Goal: Information Seeking & Learning: Learn about a topic

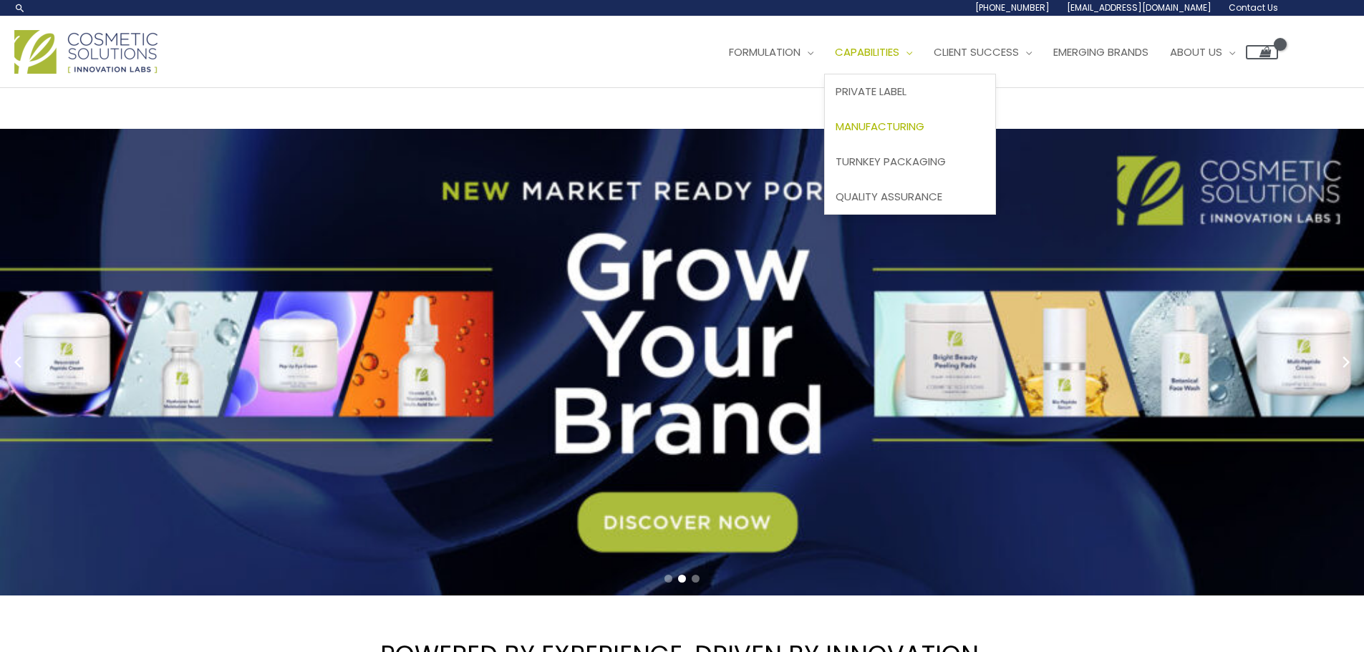
click at [836, 134] on span "Manufacturing" at bounding box center [880, 126] width 89 height 15
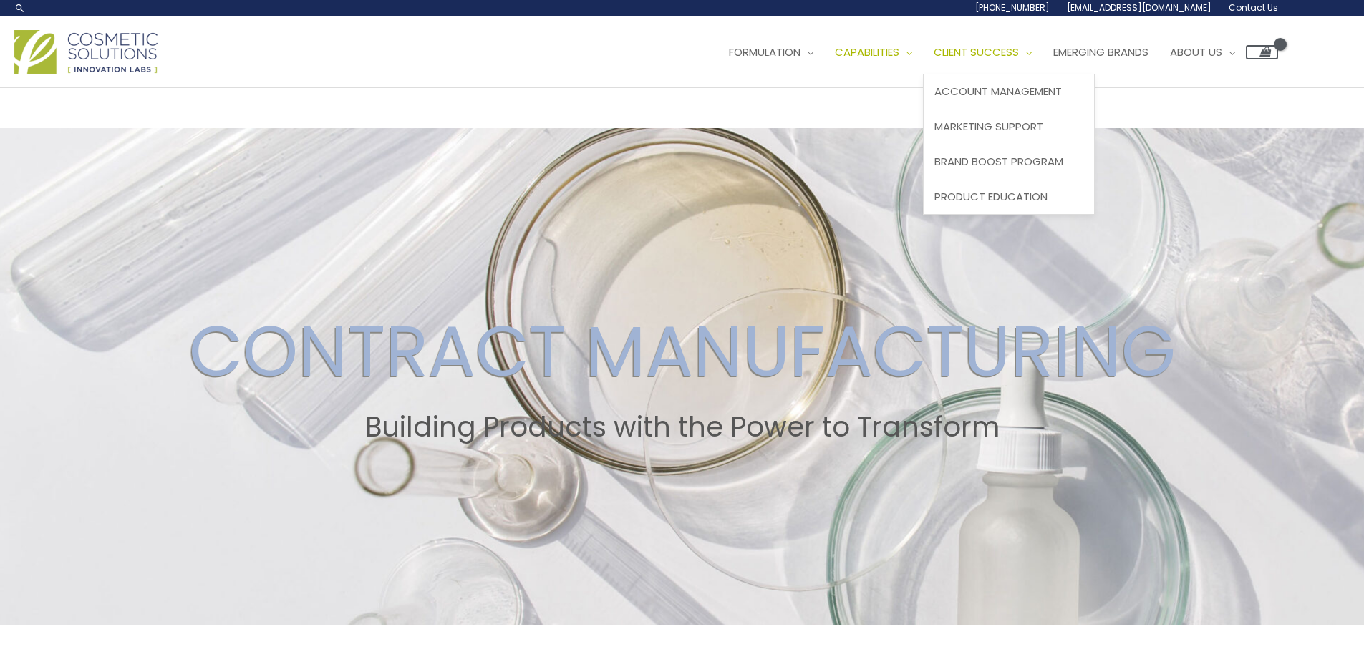
click at [923, 74] on link "Client Success" at bounding box center [983, 52] width 120 height 43
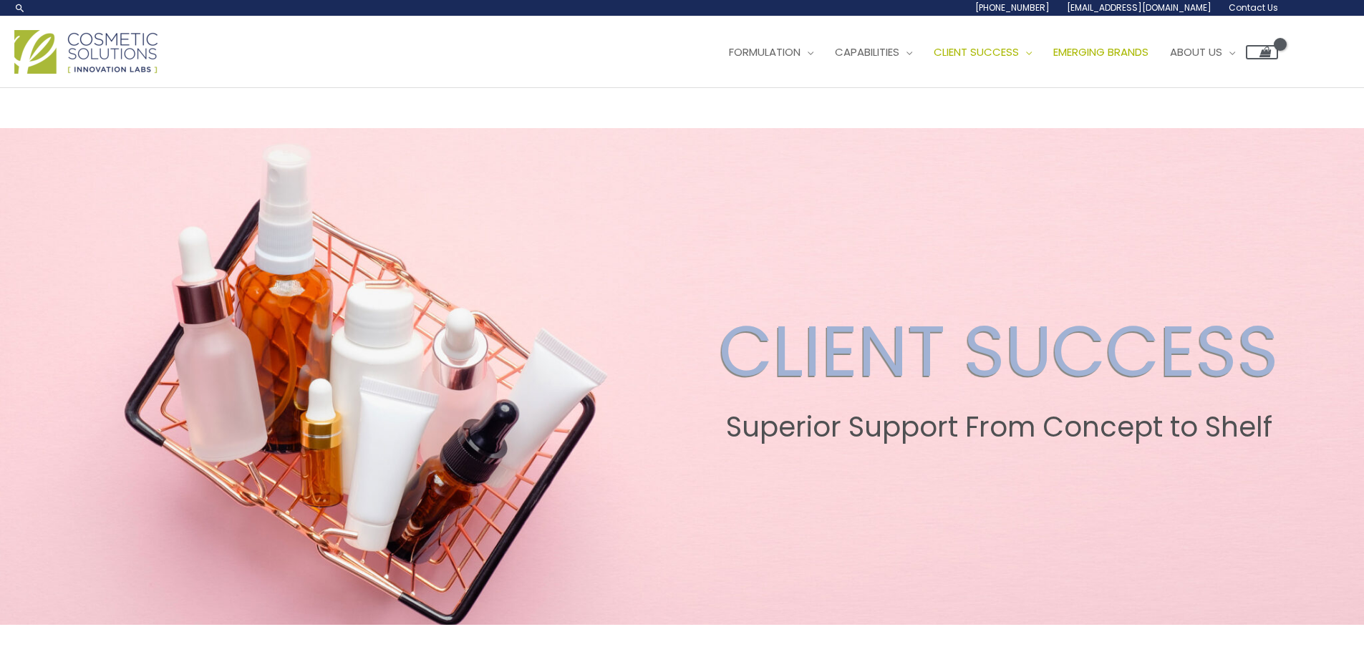
click at [1042, 74] on link "Emerging Brands" at bounding box center [1100, 52] width 117 height 43
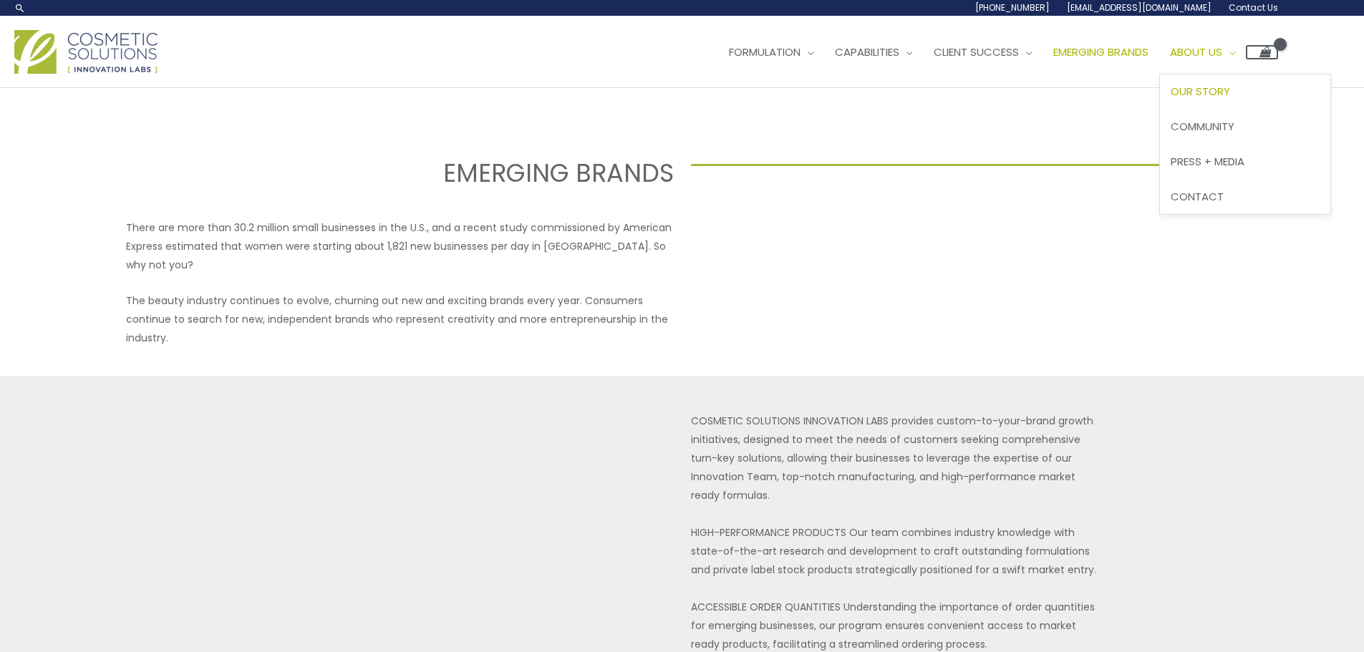
click at [1160, 110] on link "Our Story" at bounding box center [1245, 91] width 170 height 35
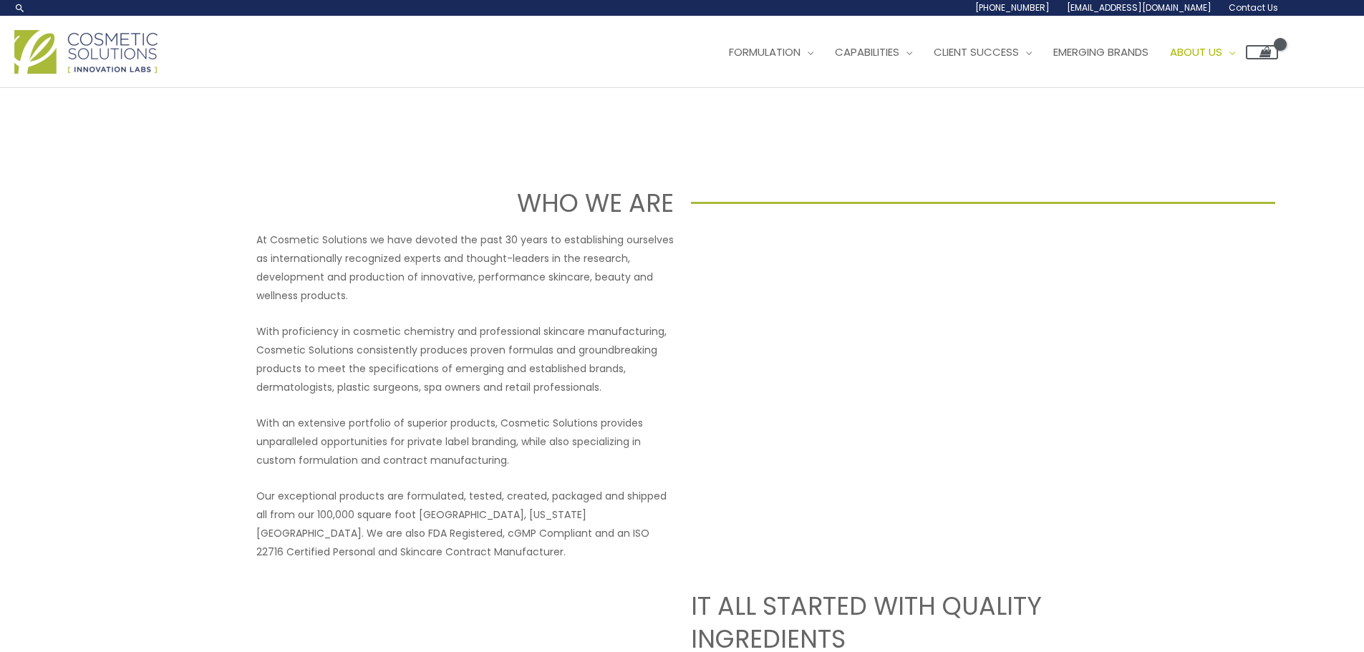
scroll to position [430, 0]
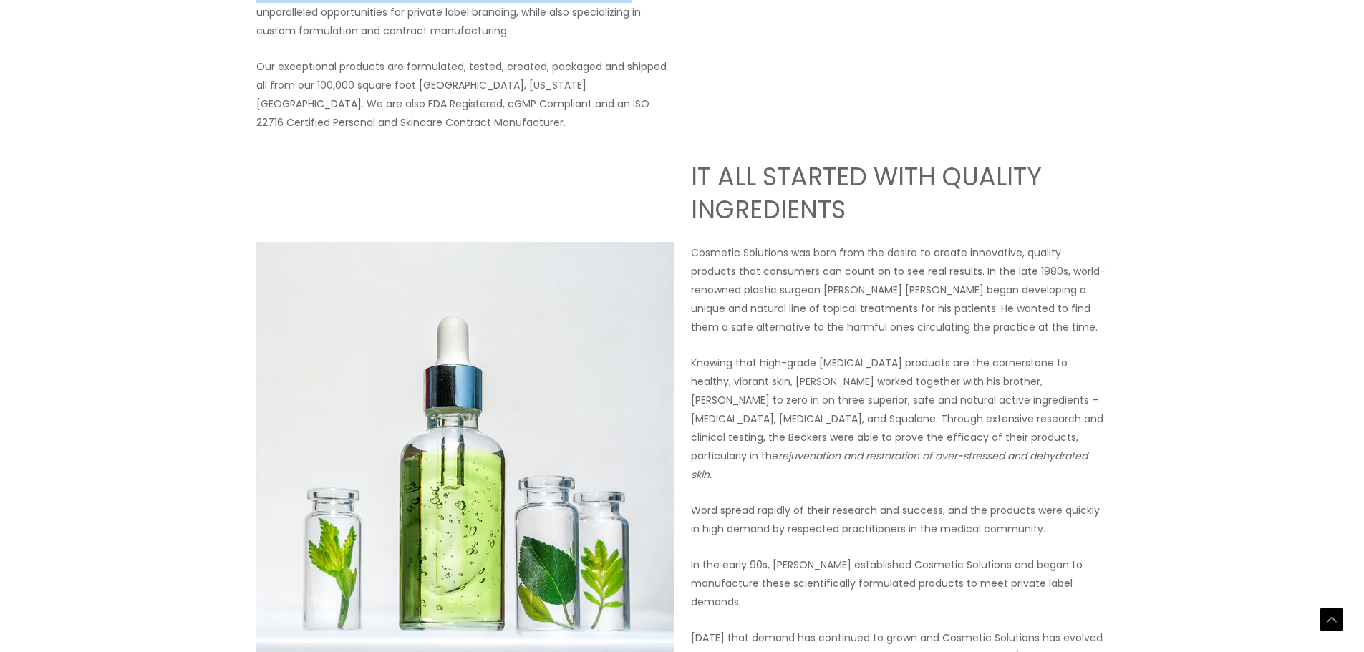
drag, startPoint x: 597, startPoint y: 142, endPoint x: 626, endPoint y: 319, distance: 179.1
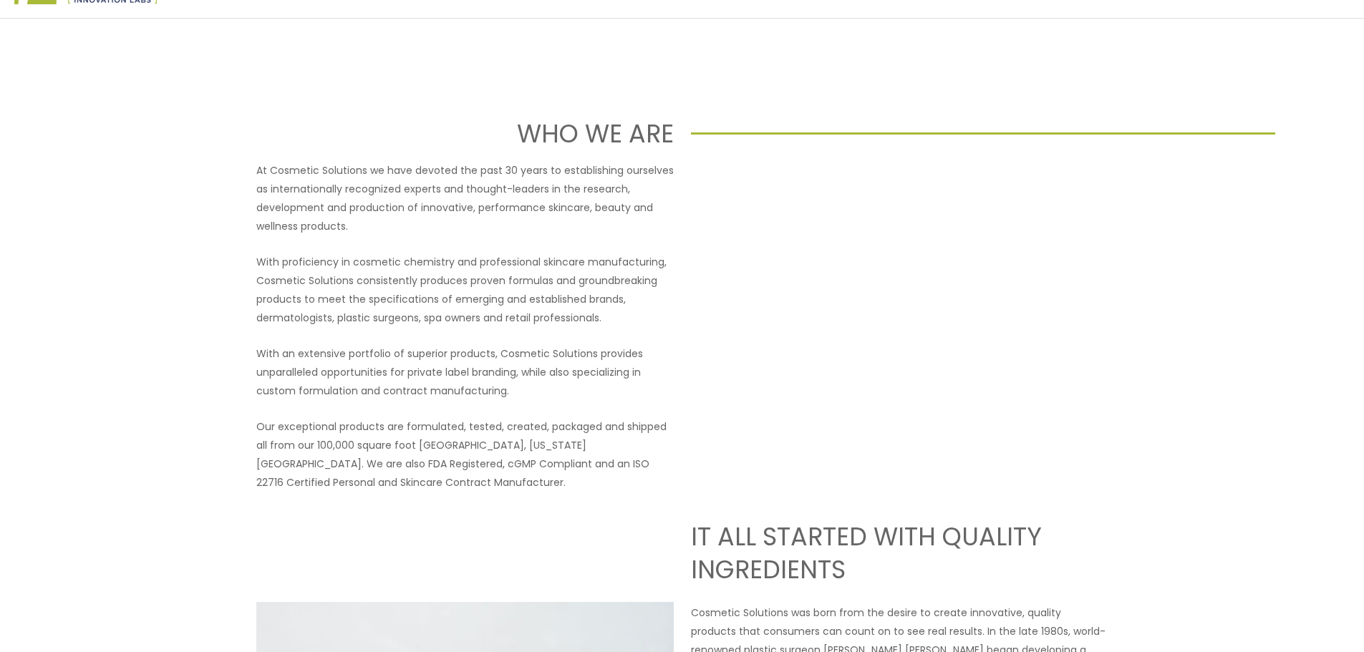
scroll to position [0, 0]
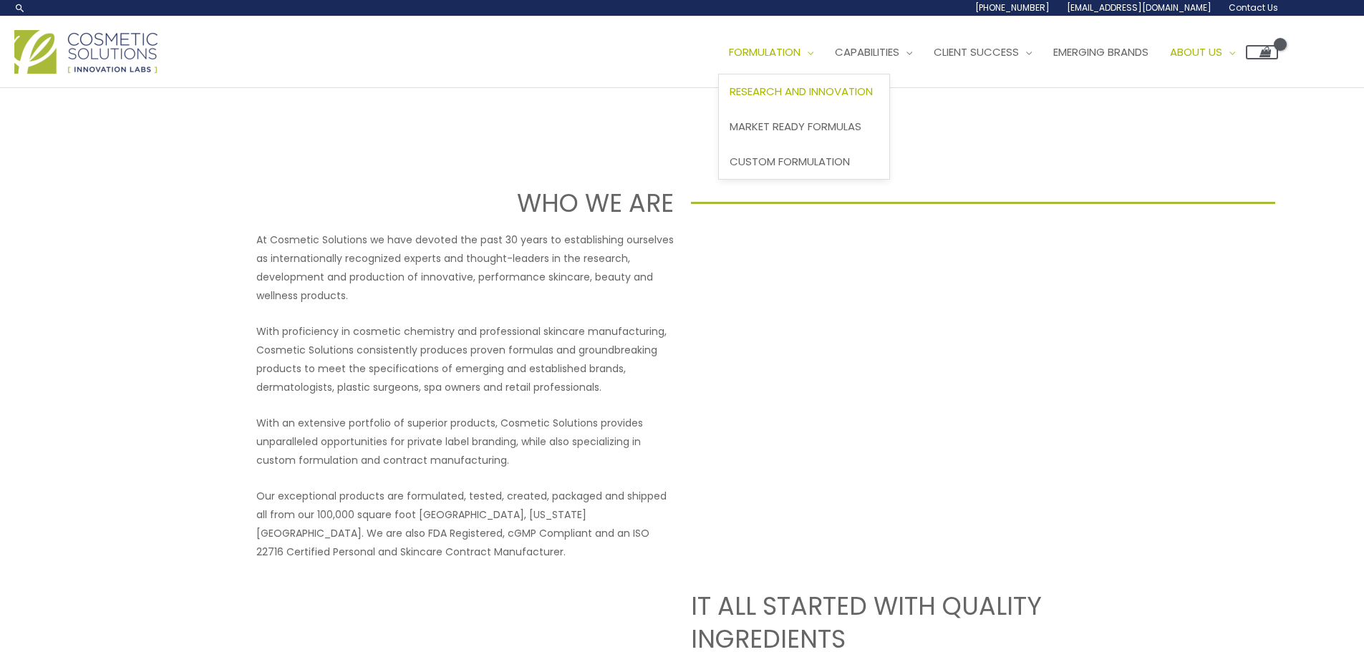
click at [730, 99] on span "Research and Innovation" at bounding box center [801, 91] width 143 height 15
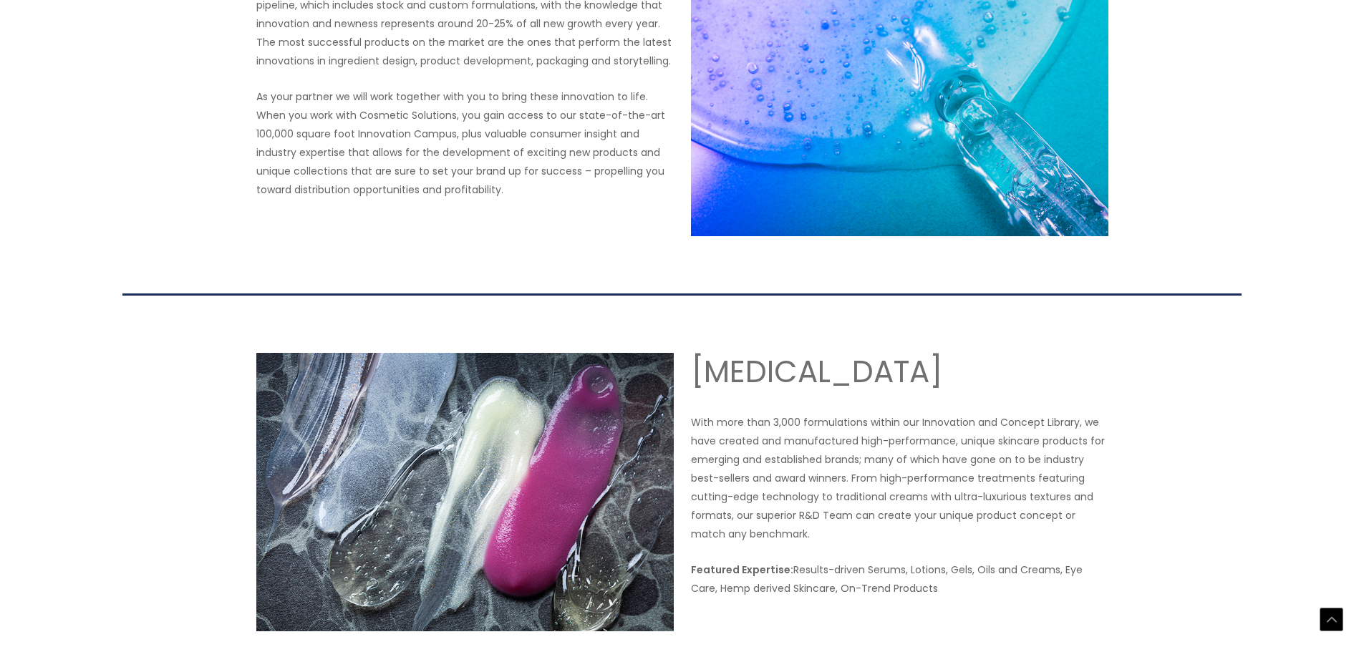
scroll to position [859, 0]
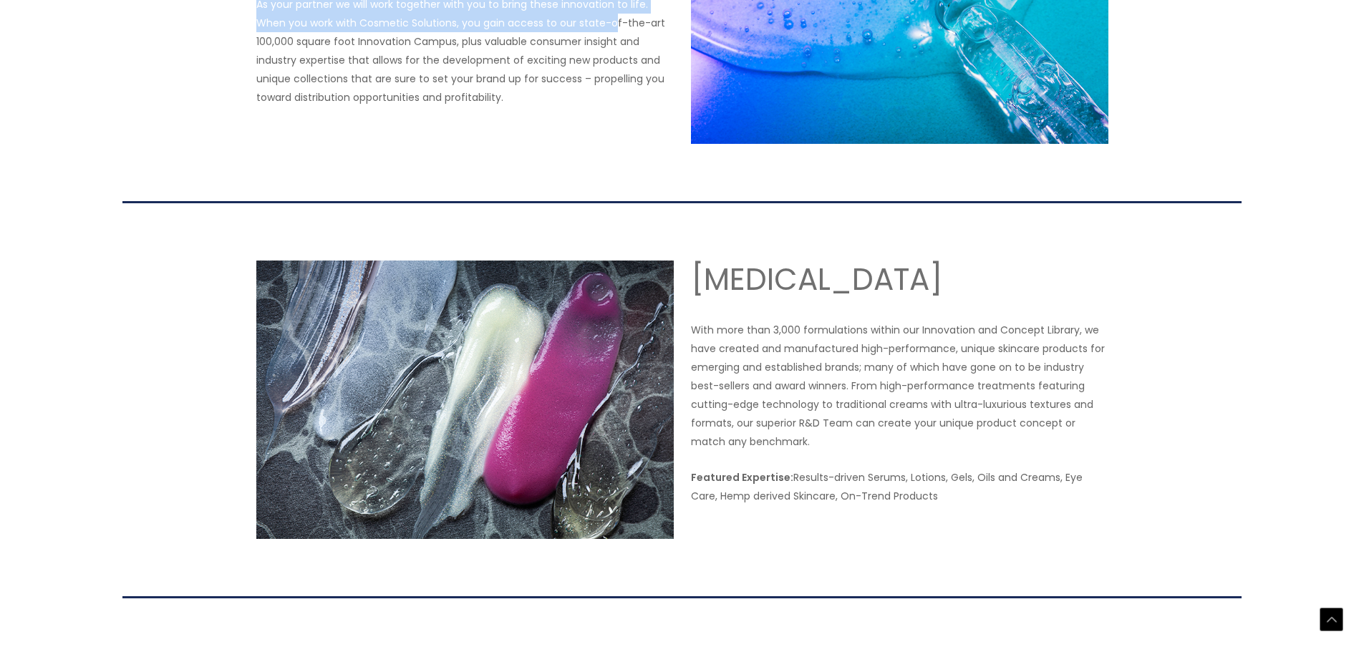
drag, startPoint x: 603, startPoint y: 326, endPoint x: 611, endPoint y: 361, distance: 35.3
click at [611, 144] on div "Welcome to our Innovation Lab. At Cosmetic Solutions, innovation is at the core…" at bounding box center [464, 5] width 417 height 278
click at [611, 107] on p "As your partner we will work together with you to bring these innovation to lif…" at bounding box center [464, 51] width 417 height 112
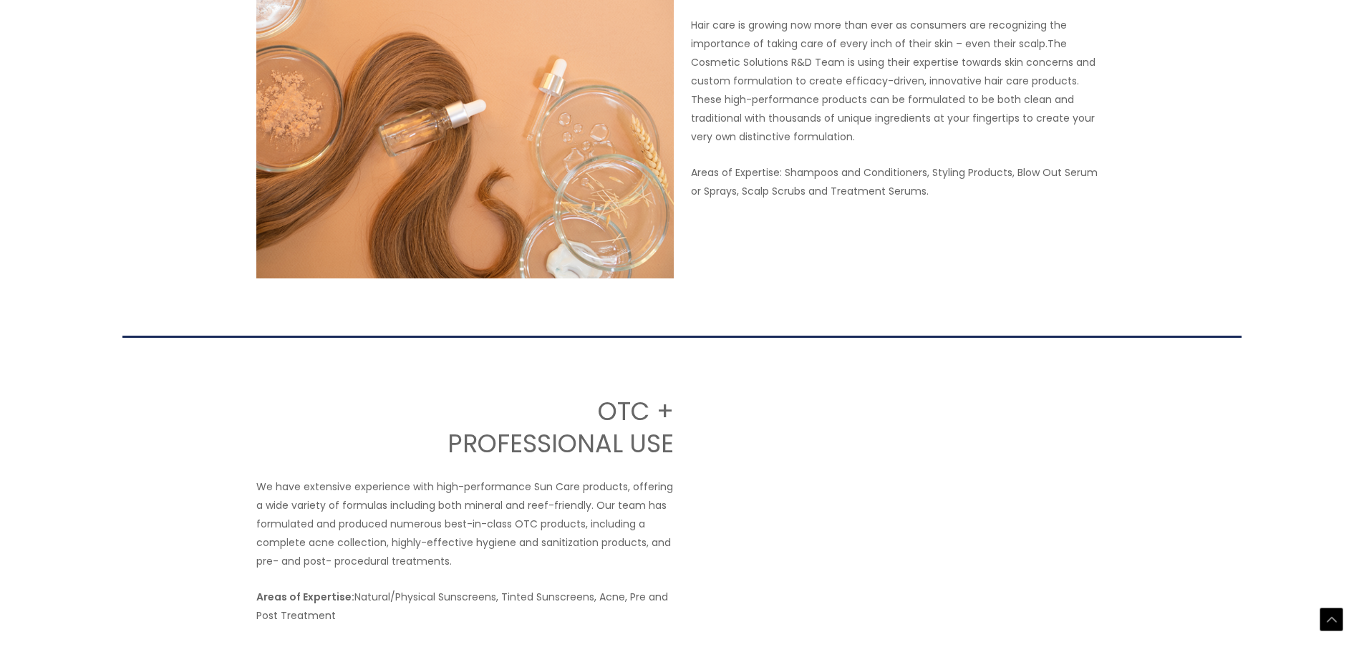
scroll to position [0, 0]
